Goal: Obtain resource: Obtain resource

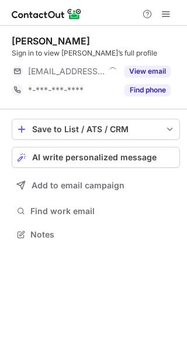
scroll to position [226, 187]
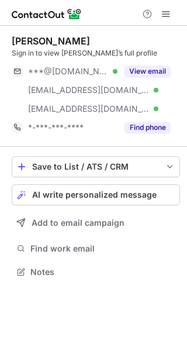
scroll to position [264, 187]
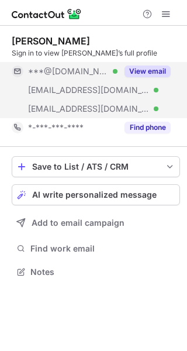
click at [160, 71] on button "View email" at bounding box center [148, 71] width 46 height 12
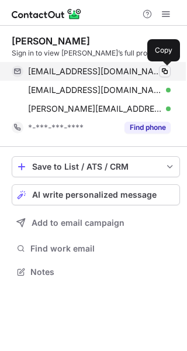
click at [163, 71] on span at bounding box center [164, 71] width 9 height 9
click at [165, 71] on span at bounding box center [164, 71] width 9 height 9
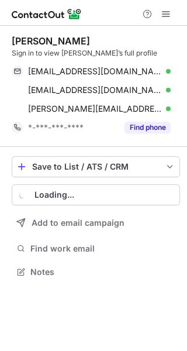
scroll to position [264, 187]
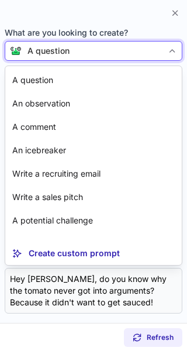
click at [150, 54] on div "A question" at bounding box center [93, 51] width 142 height 12
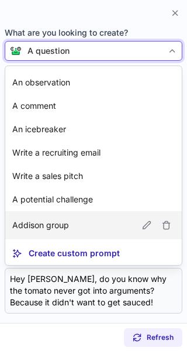
click at [78, 214] on article "Addison group" at bounding box center [93, 225] width 177 height 28
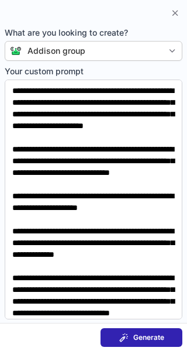
click at [148, 337] on span "Generate" at bounding box center [148, 337] width 31 height 9
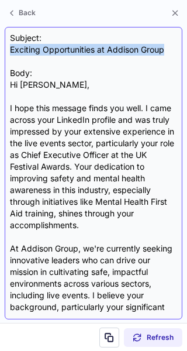
drag, startPoint x: 166, startPoint y: 50, endPoint x: 10, endPoint y: 50, distance: 156.1
click at [10, 50] on div "Subject: Exciting Opportunities at Addison Group Body: Hi Andy, I hope this mes…" at bounding box center [93, 173] width 167 height 282
copy div "Exciting Opportunities at Addison Group"
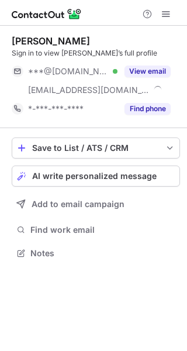
scroll to position [245, 187]
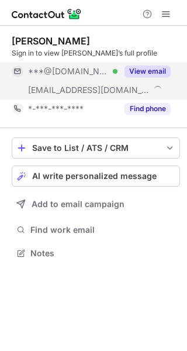
click at [147, 70] on button "View email" at bounding box center [148, 71] width 46 height 12
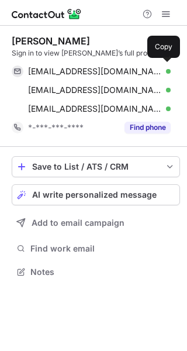
scroll to position [264, 187]
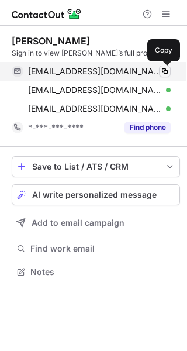
click at [164, 71] on span at bounding box center [164, 71] width 9 height 9
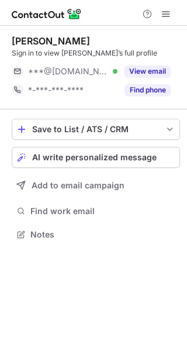
scroll to position [226, 187]
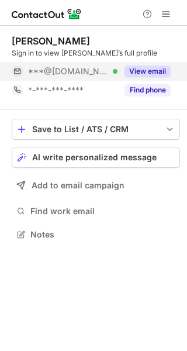
click at [149, 70] on button "View email" at bounding box center [148, 71] width 46 height 12
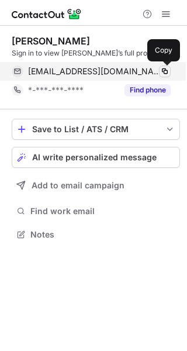
click at [168, 69] on span at bounding box center [164, 71] width 9 height 9
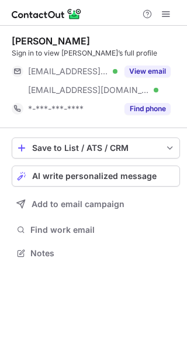
scroll to position [245, 187]
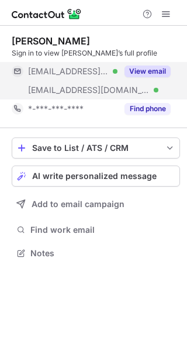
click at [155, 73] on button "View email" at bounding box center [148, 71] width 46 height 12
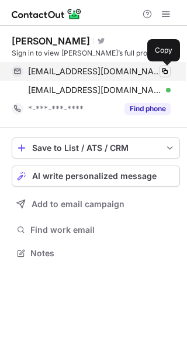
click at [168, 73] on span at bounding box center [164, 71] width 9 height 9
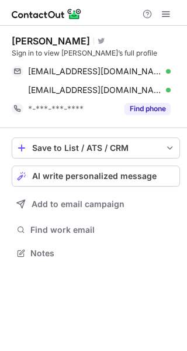
scroll to position [245, 187]
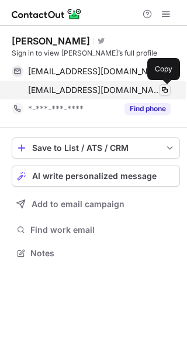
click at [165, 91] on span at bounding box center [164, 89] width 9 height 9
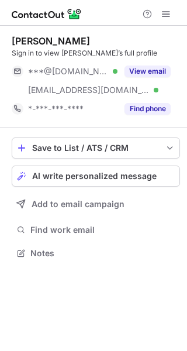
scroll to position [245, 187]
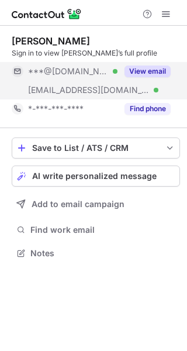
click at [153, 67] on button "View email" at bounding box center [148, 71] width 46 height 12
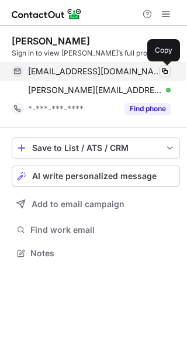
click at [167, 70] on span at bounding box center [164, 71] width 9 height 9
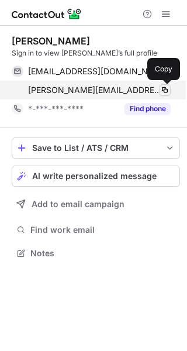
click at [163, 89] on span at bounding box center [164, 89] width 9 height 9
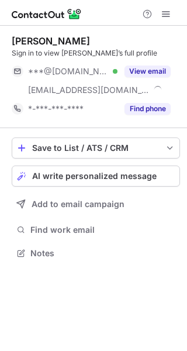
scroll to position [245, 187]
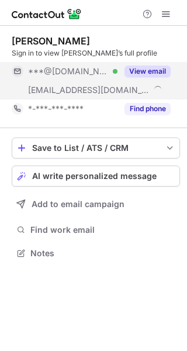
click at [150, 70] on button "View email" at bounding box center [148, 71] width 46 height 12
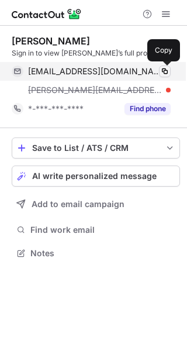
click at [165, 69] on span at bounding box center [164, 71] width 9 height 9
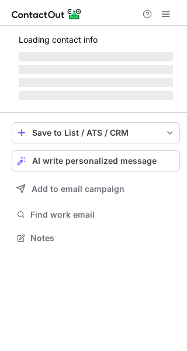
scroll to position [226, 187]
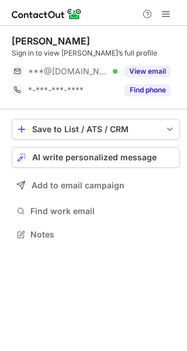
scroll to position [226, 187]
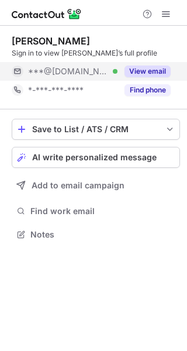
click at [148, 73] on button "View email" at bounding box center [148, 71] width 46 height 12
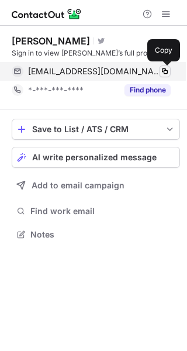
click at [165, 73] on span at bounding box center [164, 71] width 9 height 9
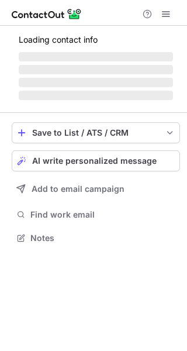
scroll to position [245, 187]
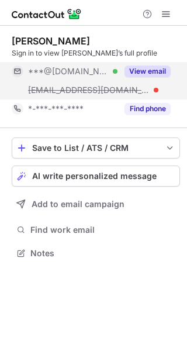
click at [154, 71] on button "View email" at bounding box center [148, 71] width 46 height 12
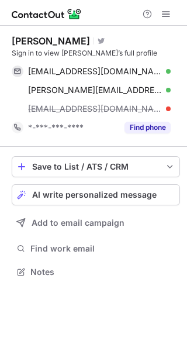
scroll to position [264, 187]
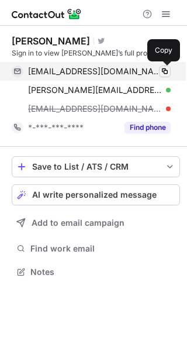
click at [165, 70] on span at bounding box center [164, 71] width 9 height 9
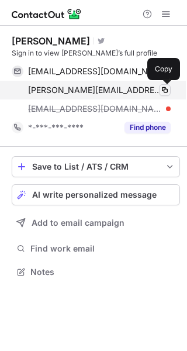
click at [164, 92] on span at bounding box center [164, 89] width 9 height 9
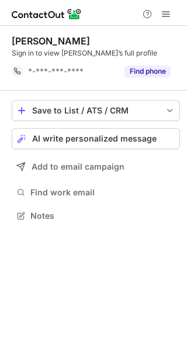
scroll to position [208, 187]
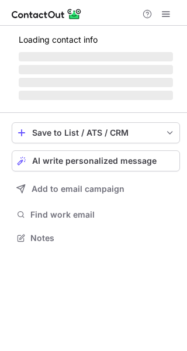
scroll to position [226, 187]
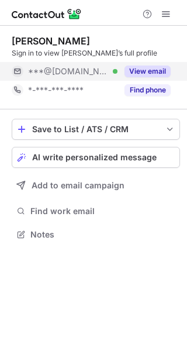
click at [160, 63] on div "View email" at bounding box center [144, 71] width 53 height 19
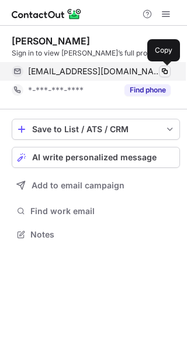
click at [164, 71] on span at bounding box center [164, 71] width 9 height 9
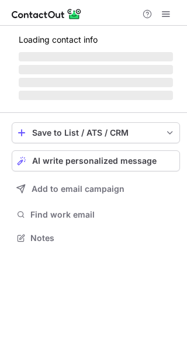
scroll to position [245, 187]
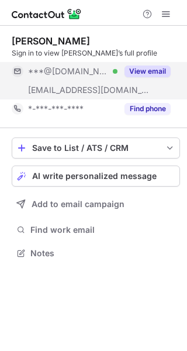
click at [160, 70] on button "View email" at bounding box center [148, 71] width 46 height 12
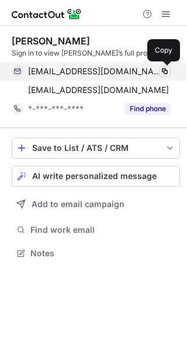
click at [163, 70] on span at bounding box center [164, 71] width 9 height 9
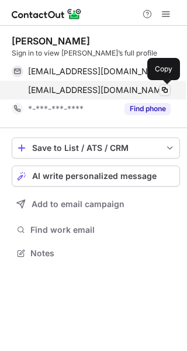
click at [163, 88] on span at bounding box center [164, 89] width 9 height 9
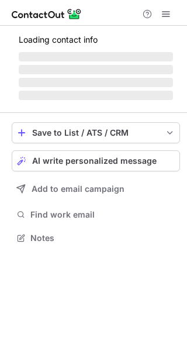
scroll to position [226, 187]
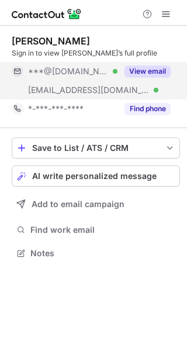
click at [154, 70] on button "View email" at bounding box center [148, 71] width 46 height 12
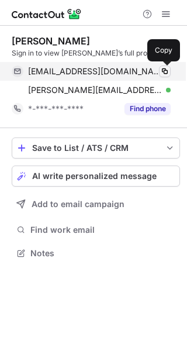
click at [168, 72] on span at bounding box center [164, 71] width 9 height 9
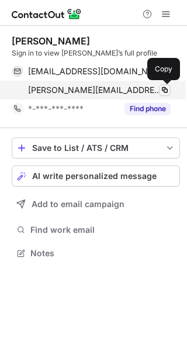
click at [164, 91] on span at bounding box center [164, 89] width 9 height 9
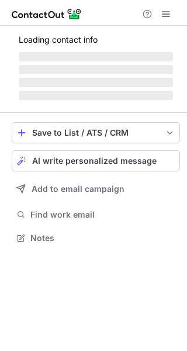
scroll to position [226, 187]
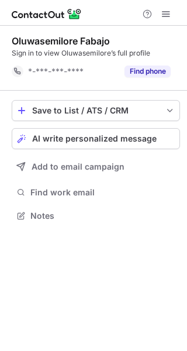
scroll to position [208, 187]
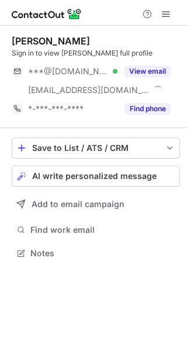
scroll to position [245, 187]
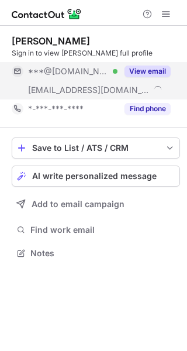
click at [156, 71] on button "View email" at bounding box center [148, 71] width 46 height 12
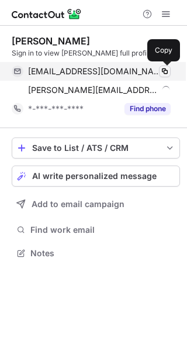
click at [163, 71] on span at bounding box center [164, 71] width 9 height 9
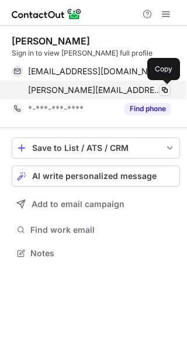
click at [167, 90] on span at bounding box center [164, 89] width 9 height 9
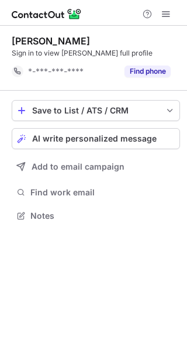
scroll to position [208, 187]
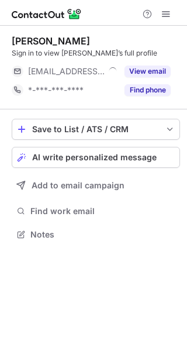
scroll to position [226, 187]
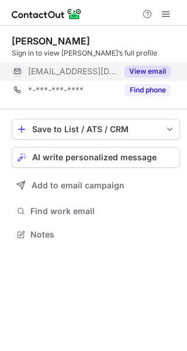
click at [143, 68] on button "View email" at bounding box center [148, 71] width 46 height 12
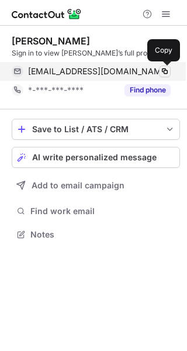
click at [167, 71] on span at bounding box center [164, 71] width 9 height 9
